Goal: Information Seeking & Learning: Learn about a topic

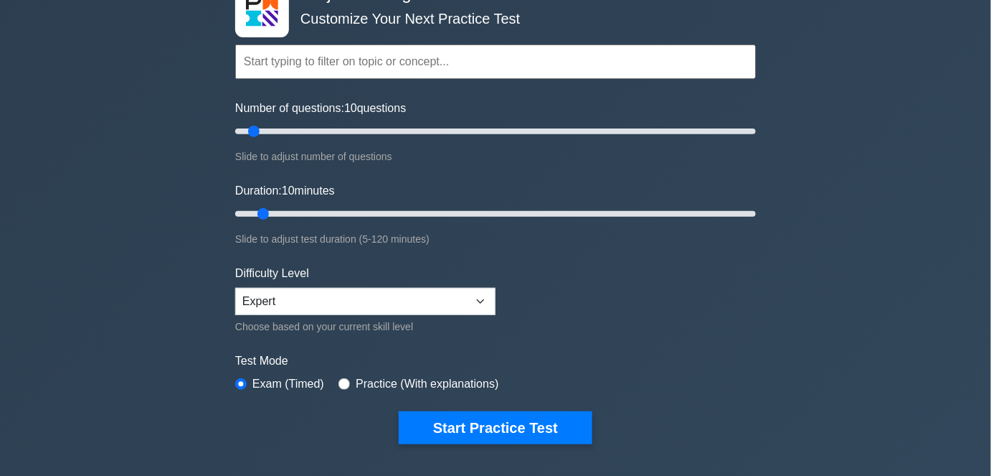
scroll to position [130, 0]
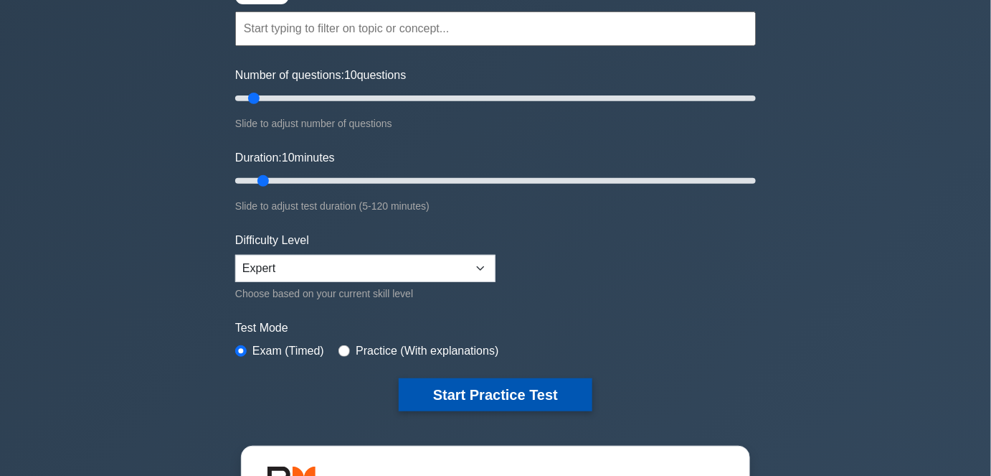
click at [450, 383] on button "Start Practice Test" at bounding box center [496, 394] width 194 height 33
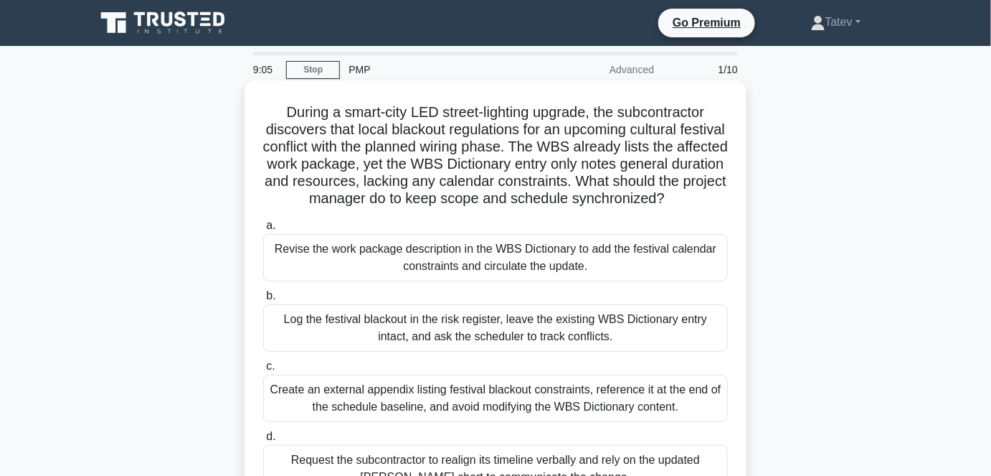
click at [428, 280] on div "Revise the work package description in the WBS Dictionary to add the festival c…" at bounding box center [495, 257] width 465 height 47
click at [263, 230] on input "a. Revise the work package description in the WBS Dictionary to add the festiva…" at bounding box center [263, 225] width 0 height 9
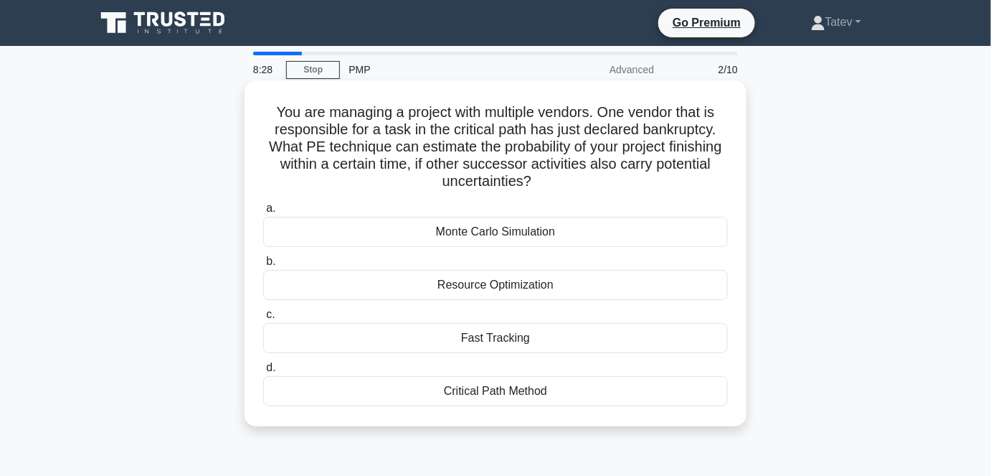
click at [491, 238] on div "Monte Carlo Simulation" at bounding box center [495, 232] width 465 height 30
click at [263, 213] on input "a. Monte Carlo Simulation" at bounding box center [263, 208] width 0 height 9
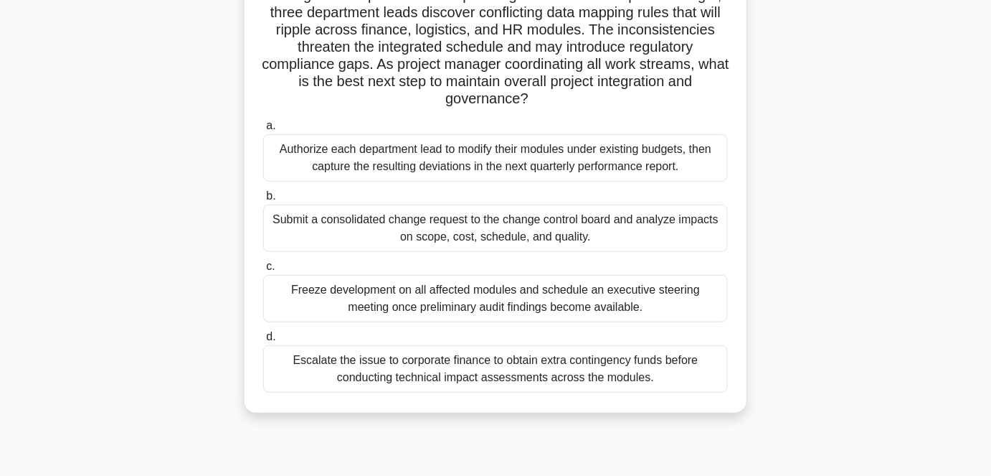
scroll to position [130, 0]
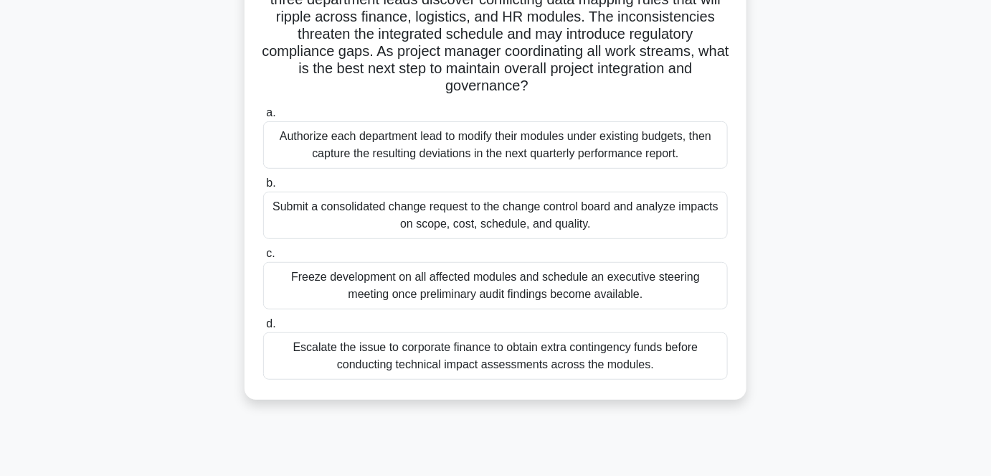
click at [365, 209] on div "Submit a consolidated change request to the change control board and analyze im…" at bounding box center [495, 215] width 465 height 47
click at [263, 188] on input "b. Submit a consolidated change request to the change control board and analyze…" at bounding box center [263, 183] width 0 height 9
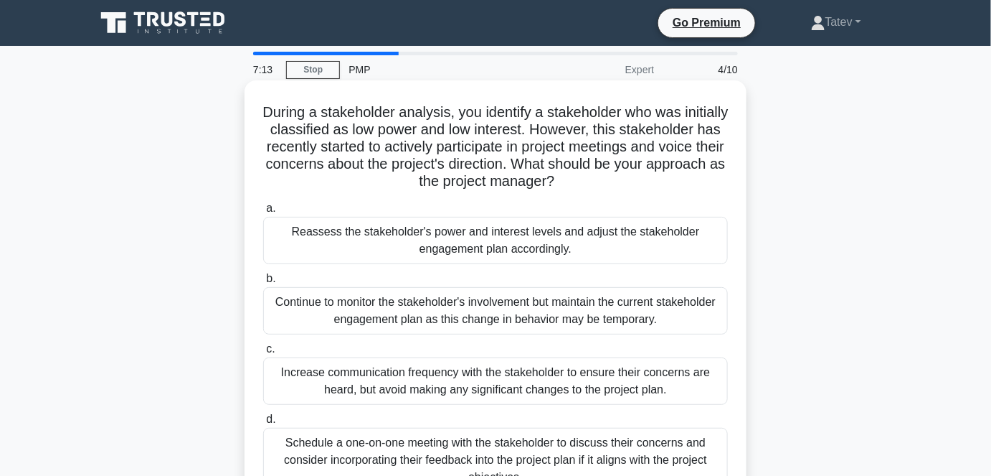
scroll to position [0, 0]
click at [488, 251] on div "Reassess the stakeholder's power and interest levels and adjust the stakeholder…" at bounding box center [495, 240] width 465 height 47
click at [263, 213] on input "a. Reassess the stakeholder's power and interest levels and adjust the stakehol…" at bounding box center [263, 208] width 0 height 9
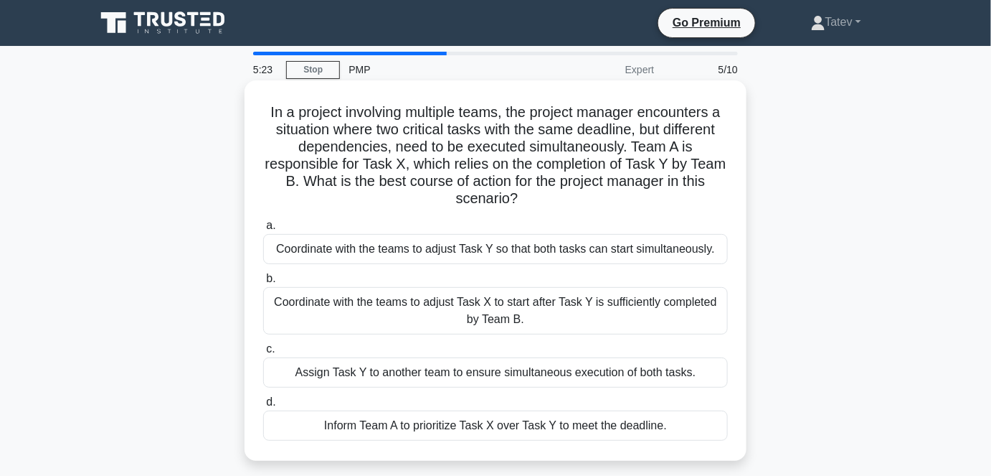
click at [488, 263] on div "Coordinate with the teams to adjust Task Y so that both tasks can start simulta…" at bounding box center [495, 249] width 465 height 30
click at [263, 230] on input "a. Coordinate with the teams to adjust Task Y so that both tasks can start simu…" at bounding box center [263, 225] width 0 height 9
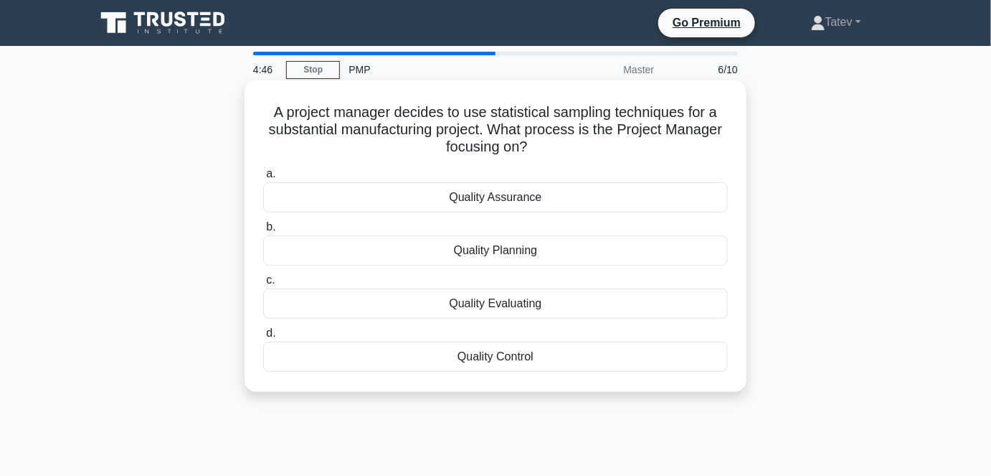
click at [516, 361] on div "Quality Control" at bounding box center [495, 356] width 465 height 30
click at [263, 338] on input "d. Quality Control" at bounding box center [263, 333] width 0 height 9
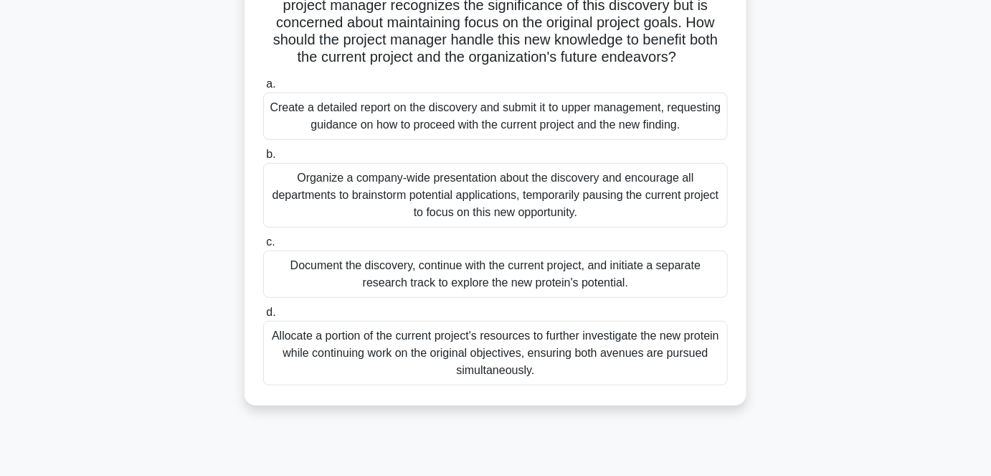
scroll to position [195, 0]
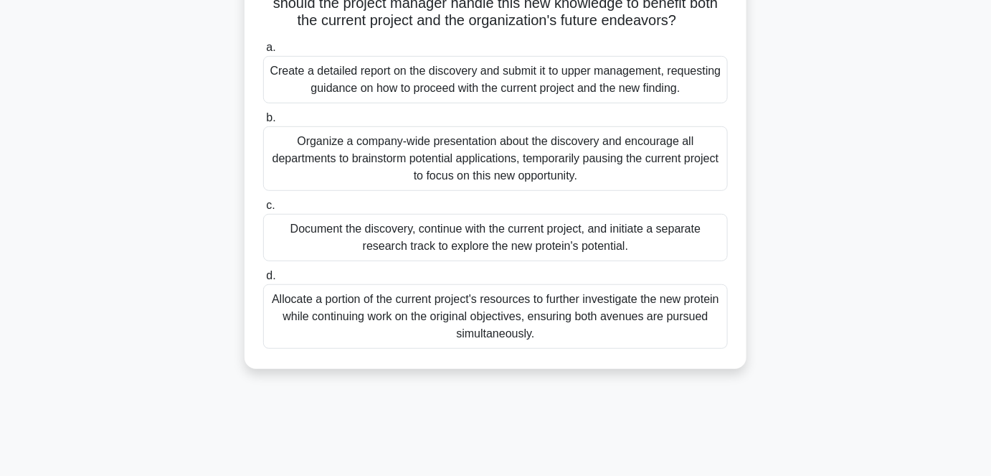
click at [545, 242] on div "Document the discovery, continue with the current project, and initiate a separ…" at bounding box center [495, 237] width 465 height 47
click at [263, 210] on input "c. Document the discovery, continue with the current project, and initiate a se…" at bounding box center [263, 205] width 0 height 9
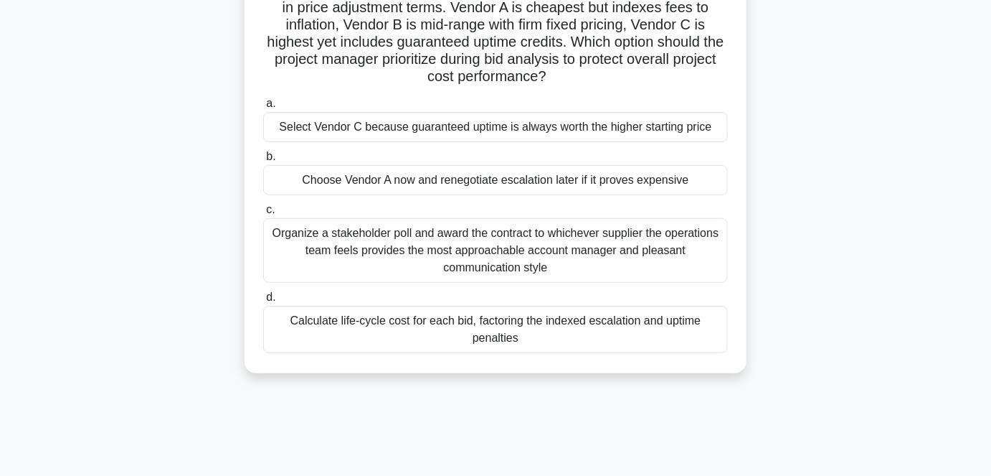
scroll to position [130, 0]
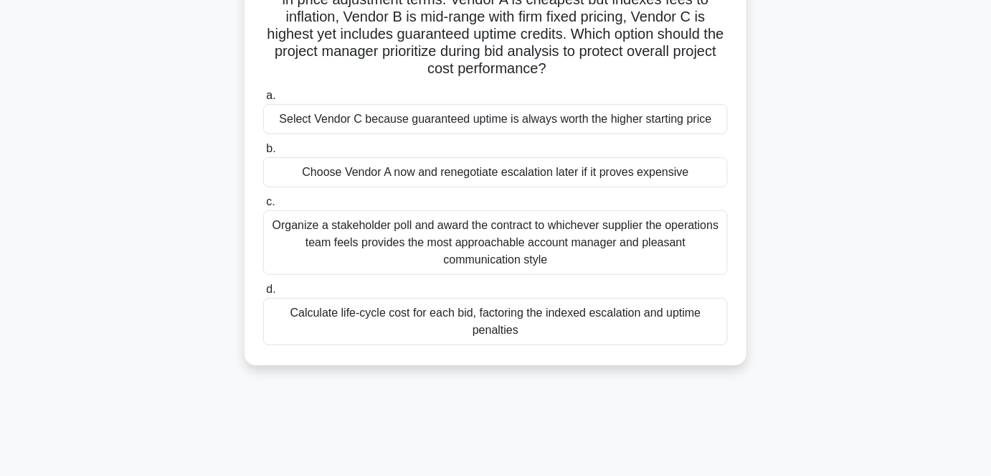
click at [544, 332] on div "Calculate life-cycle cost for each bid, factoring the indexed escalation and up…" at bounding box center [495, 321] width 465 height 47
click at [263, 294] on input "d. Calculate life-cycle cost for each bid, factoring the indexed escalation and…" at bounding box center [263, 289] width 0 height 9
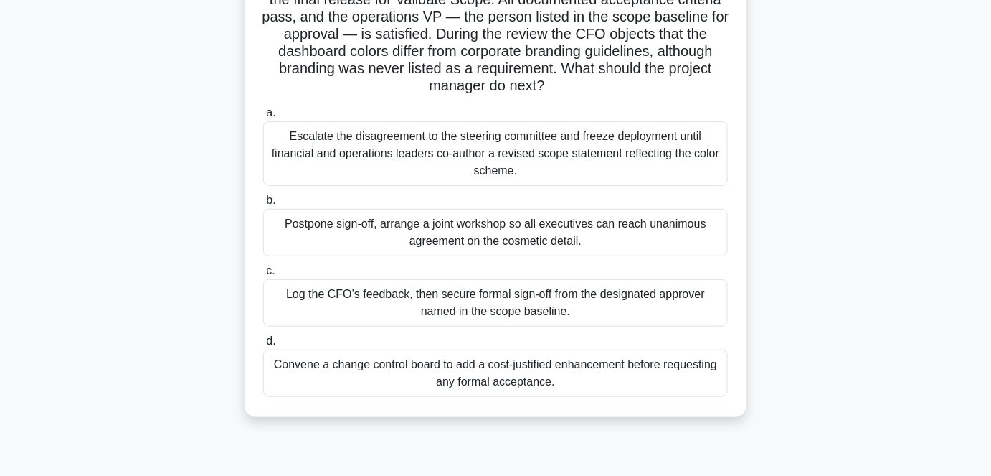
click at [506, 382] on div "Convene a change control board to add a cost-justified enhancement before reque…" at bounding box center [495, 372] width 465 height 47
click at [263, 346] on input "d. Convene a change control board to add a cost-justified enhancement before re…" at bounding box center [263, 340] width 0 height 9
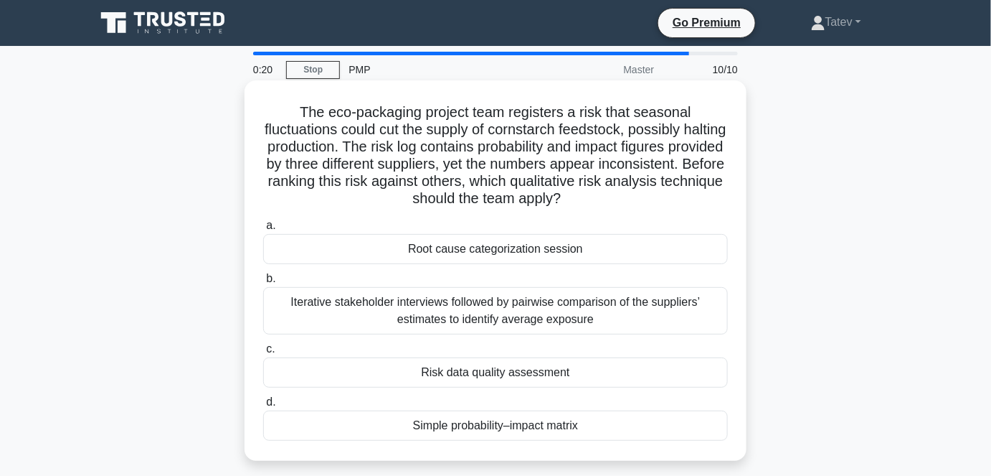
scroll to position [0, 0]
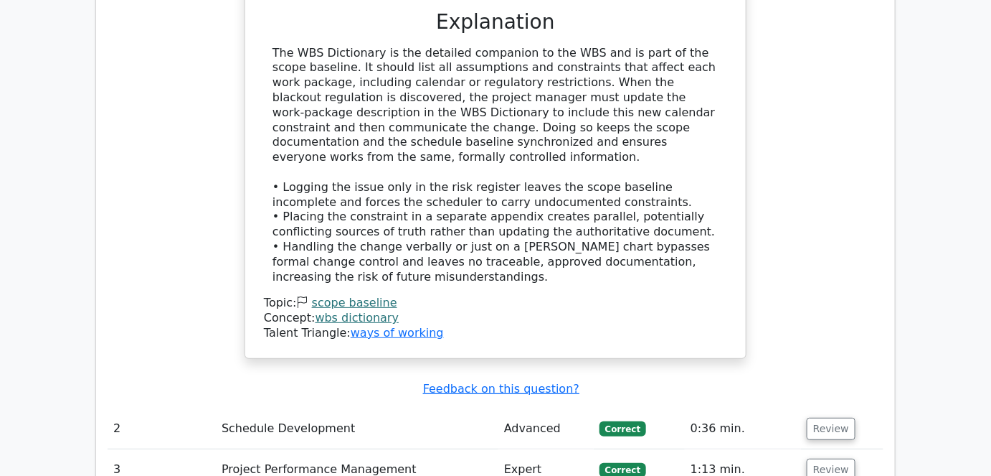
scroll to position [1956, 0]
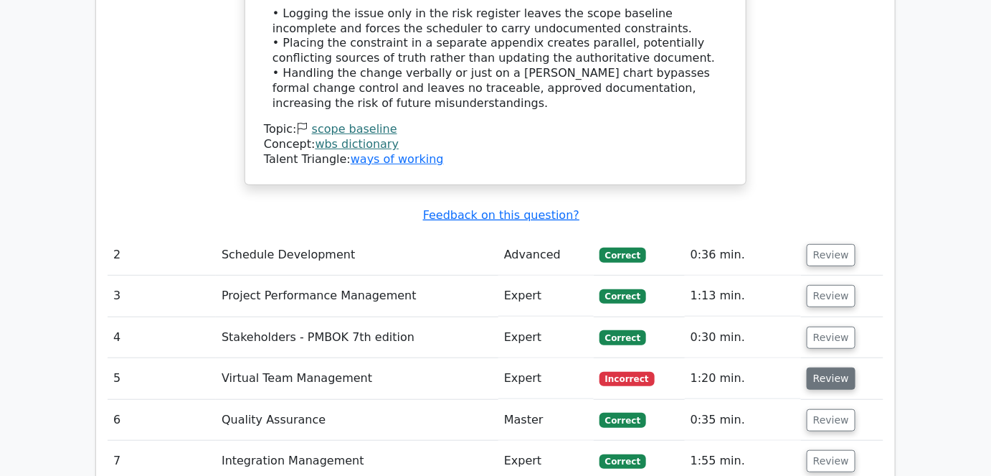
click at [816, 367] on button "Review" at bounding box center [831, 378] width 49 height 22
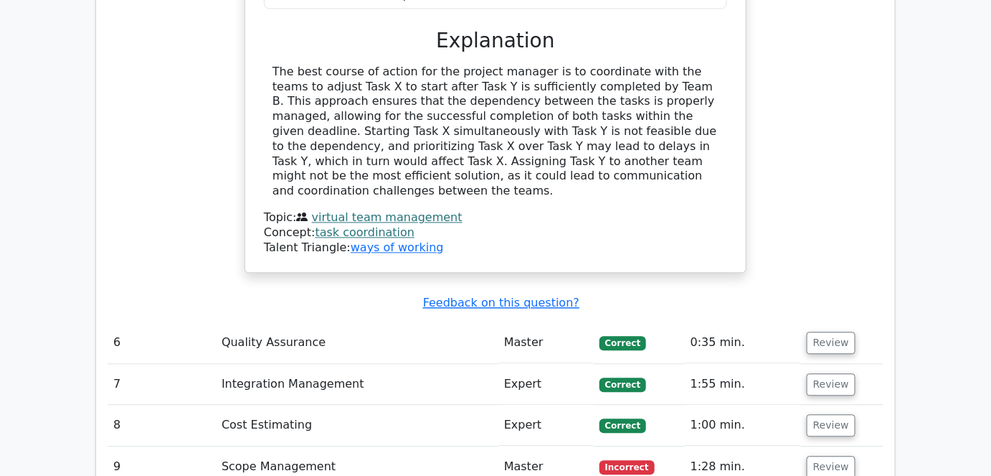
scroll to position [2739, 0]
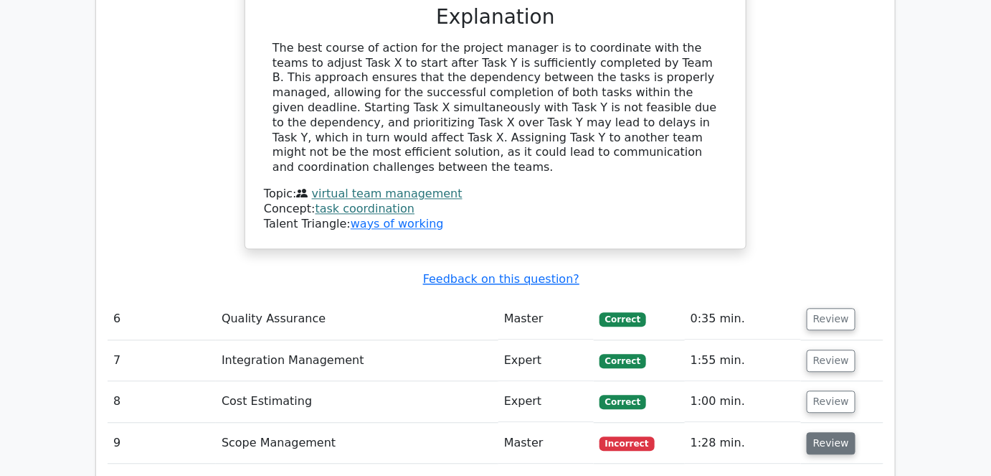
click at [813, 432] on button "Review" at bounding box center [831, 443] width 49 height 22
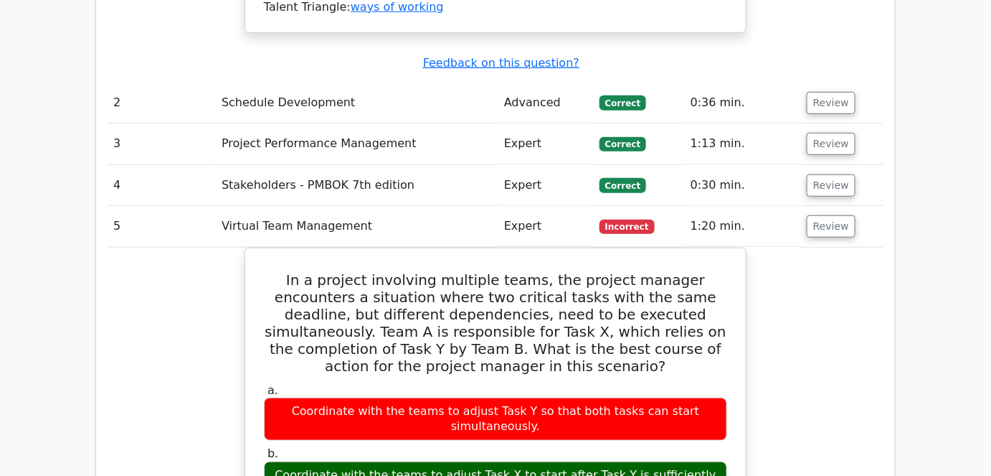
scroll to position [2087, 0]
